Goal: Transaction & Acquisition: Purchase product/service

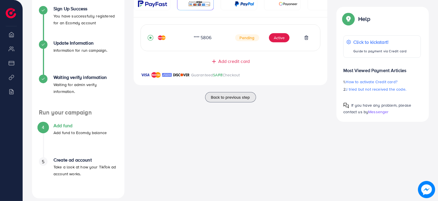
scroll to position [112, 0]
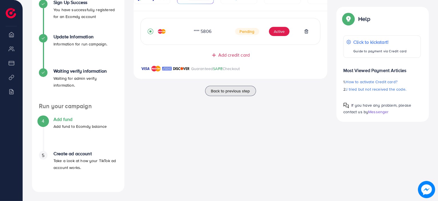
click at [195, 126] on div "Ecomdy Balance: $0 *Minimum balance to create an account is $50, please add mor…" at bounding box center [230, 74] width 203 height 236
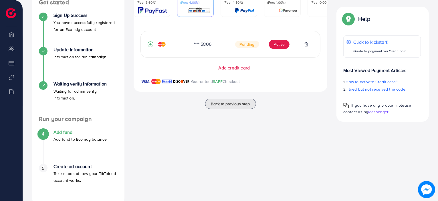
scroll to position [98, 0]
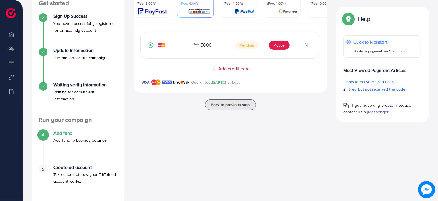
click at [219, 133] on div "Ecomdy Balance: $0 *Minimum balance to create an account is $50, please add mor…" at bounding box center [230, 88] width 203 height 236
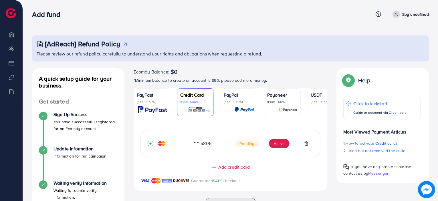
click at [262, 77] on p "*Minimum balance to create an account is $50, please add more money." at bounding box center [231, 80] width 194 height 7
drag, startPoint x: 175, startPoint y: 72, endPoint x: 183, endPoint y: 72, distance: 8.6
click at [183, 72] on div "Ecomdy Balance: $0" at bounding box center [231, 71] width 194 height 7
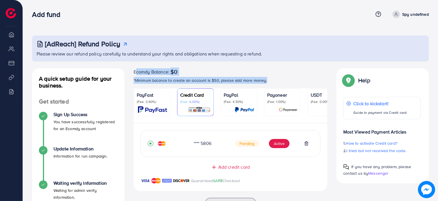
drag, startPoint x: 135, startPoint y: 72, endPoint x: 274, endPoint y: 82, distance: 140.0
click at [274, 82] on div "Ecomdy Balance: $0 *Minimum balance to create an account is $50, please add mor…" at bounding box center [231, 75] width 194 height 15
click at [208, 68] on div "Ecomdy Balance: $0" at bounding box center [231, 71] width 194 height 7
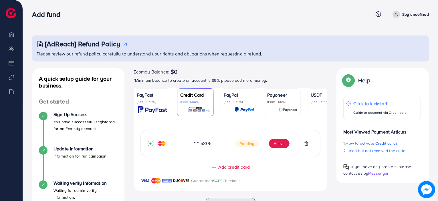
drag, startPoint x: 34, startPoint y: 29, endPoint x: 277, endPoint y: 195, distance: 294.1
click at [277, 195] on div "[AdReach] Refund Policy Please review our refund policy carefully to understand…" at bounding box center [230, 157] width 415 height 314
click at [278, 181] on div "Guaranteed SAFE Checkout" at bounding box center [231, 184] width 194 height 14
click at [242, 27] on div "[AdReach] Refund Policy Please review our refund policy carefully to understand…" at bounding box center [230, 157] width 415 height 314
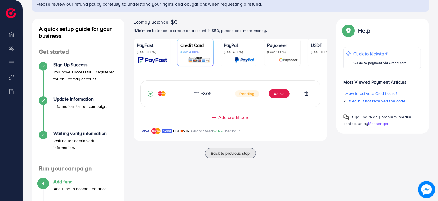
scroll to position [48, 0]
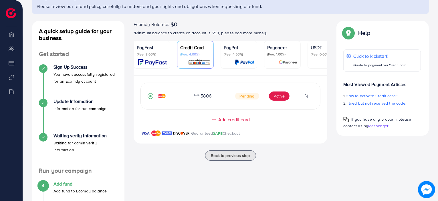
click at [278, 123] on div "Add credit card" at bounding box center [230, 119] width 171 height 7
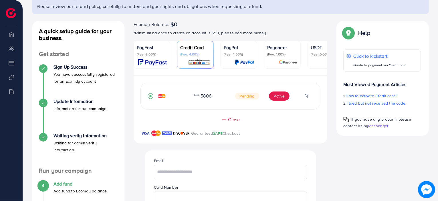
click at [278, 123] on div "Close" at bounding box center [230, 119] width 171 height 7
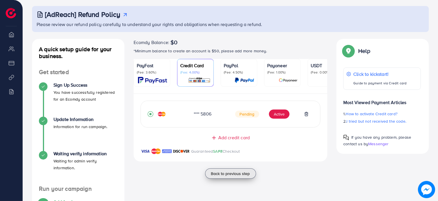
scroll to position [0, 0]
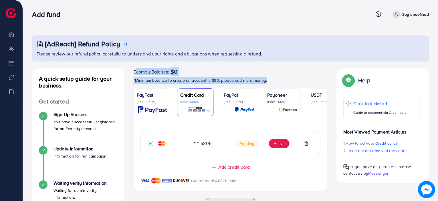
drag, startPoint x: 135, startPoint y: 71, endPoint x: 306, endPoint y: 83, distance: 171.8
click at [306, 83] on div "Ecomdy Balance: $0 *Minimum balance to create an account is $50, please add mor…" at bounding box center [231, 75] width 194 height 15
click at [293, 67] on div "[AdReach] Refund Policy Please review our refund policy carefully to understand…" at bounding box center [230, 169] width 397 height 269
drag, startPoint x: 266, startPoint y: 83, endPoint x: 130, endPoint y: 69, distance: 136.4
click at [130, 69] on div "Ecomdy Balance: $0 *Minimum balance to create an account is $50, please add mor…" at bounding box center [230, 186] width 203 height 236
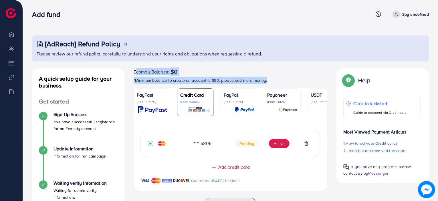
click at [271, 71] on div "Ecomdy Balance: $0" at bounding box center [231, 71] width 194 height 7
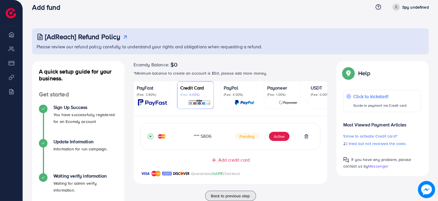
scroll to position [3, 0]
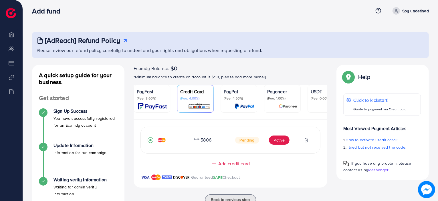
click at [405, 12] on p "Spy undefined" at bounding box center [415, 10] width 27 height 7
click at [279, 36] on div "[AdReach] Refund Policy" at bounding box center [231, 40] width 389 height 8
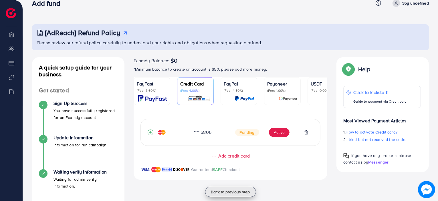
scroll to position [0, 0]
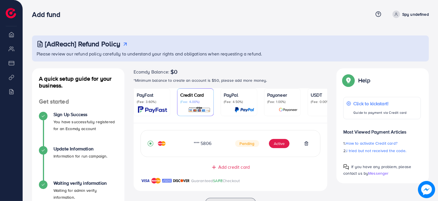
click at [292, 65] on div "[AdReach] Refund Policy Please review our refund policy carefully to understand…" at bounding box center [230, 169] width 397 height 269
drag, startPoint x: 134, startPoint y: 69, endPoint x: 287, endPoint y: 66, distance: 153.1
click at [287, 66] on div "[AdReach] Refund Policy Please review our refund policy carefully to understand…" at bounding box center [230, 169] width 397 height 269
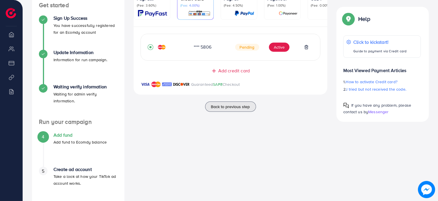
scroll to position [81, 0]
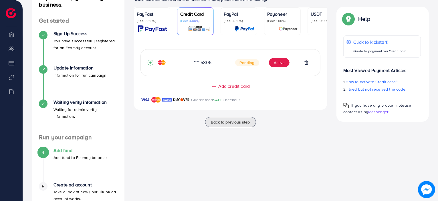
click at [302, 152] on div "Ecomdy Balance: $0 *Minimum balance to create an account is $50, please add mor…" at bounding box center [230, 105] width 203 height 236
